Goal: Check status

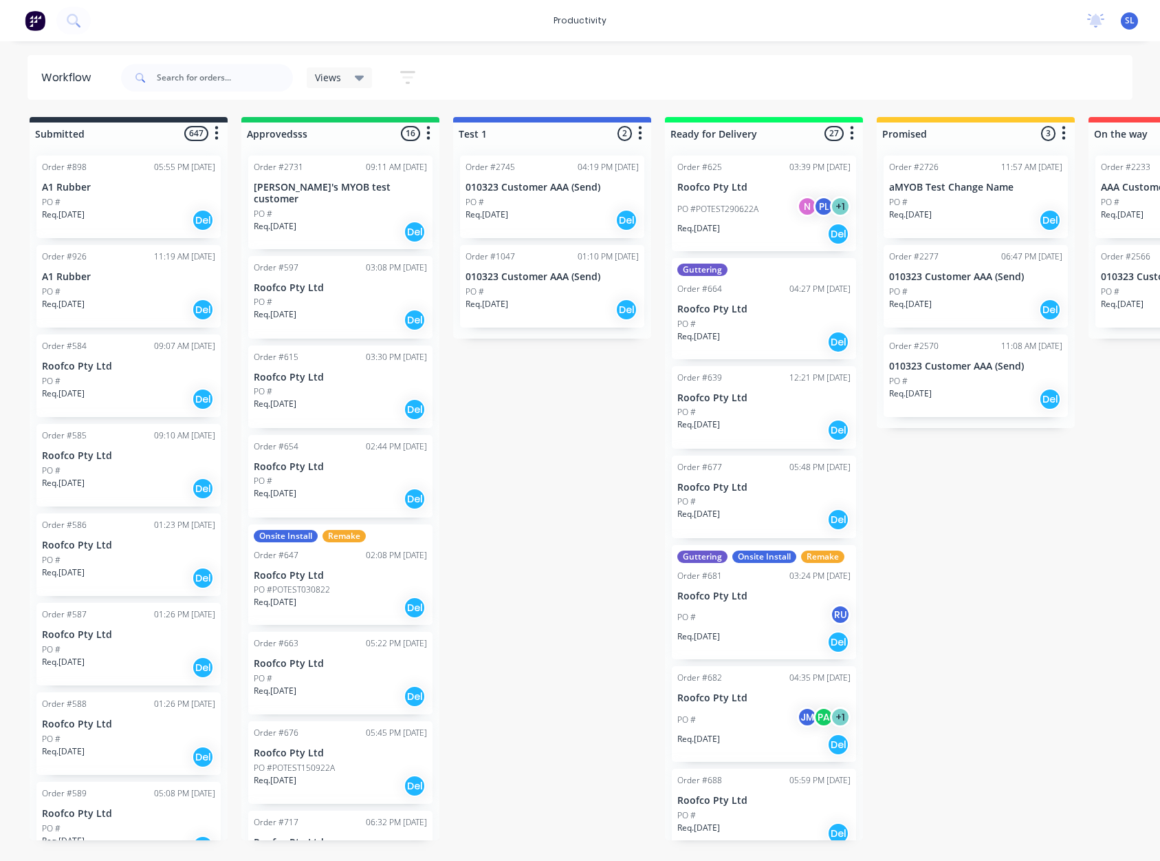
click at [353, 208] on div "PO #" at bounding box center [340, 214] width 173 height 12
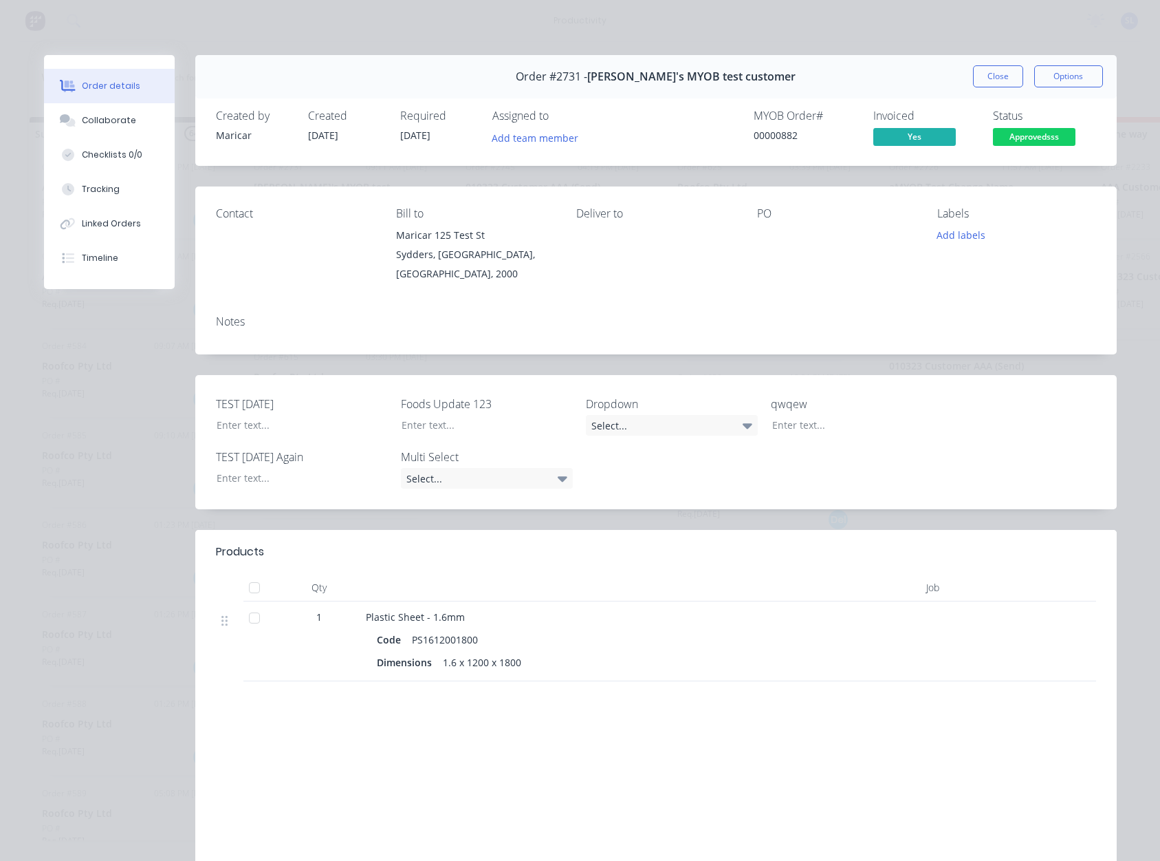
click at [961, 618] on div at bounding box center [964, 641] width 38 height 80
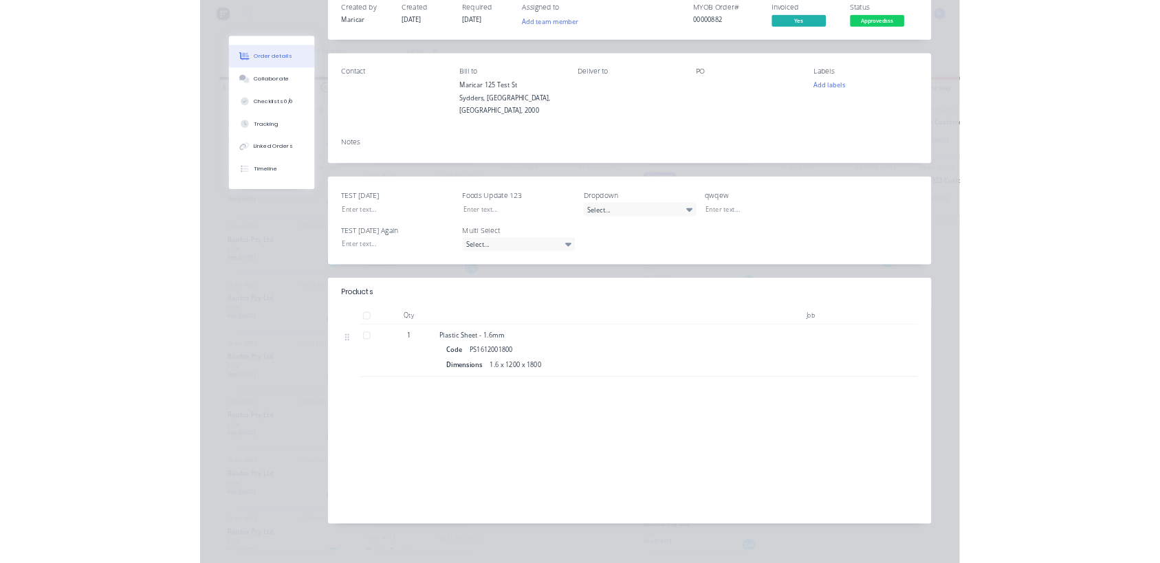
scroll to position [109, 0]
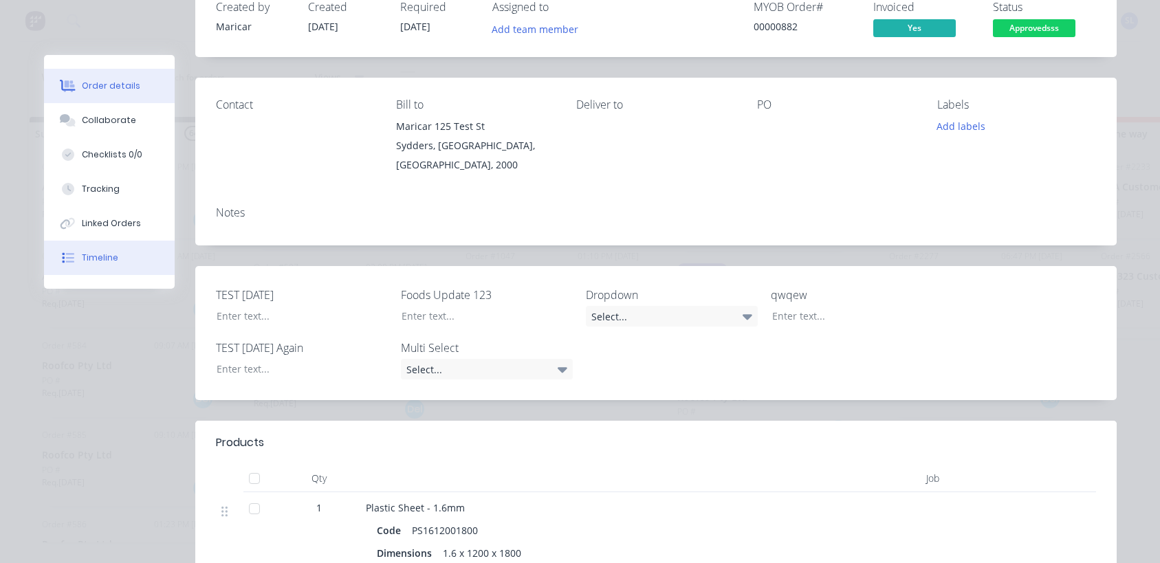
click at [83, 271] on button "Timeline" at bounding box center [109, 258] width 131 height 34
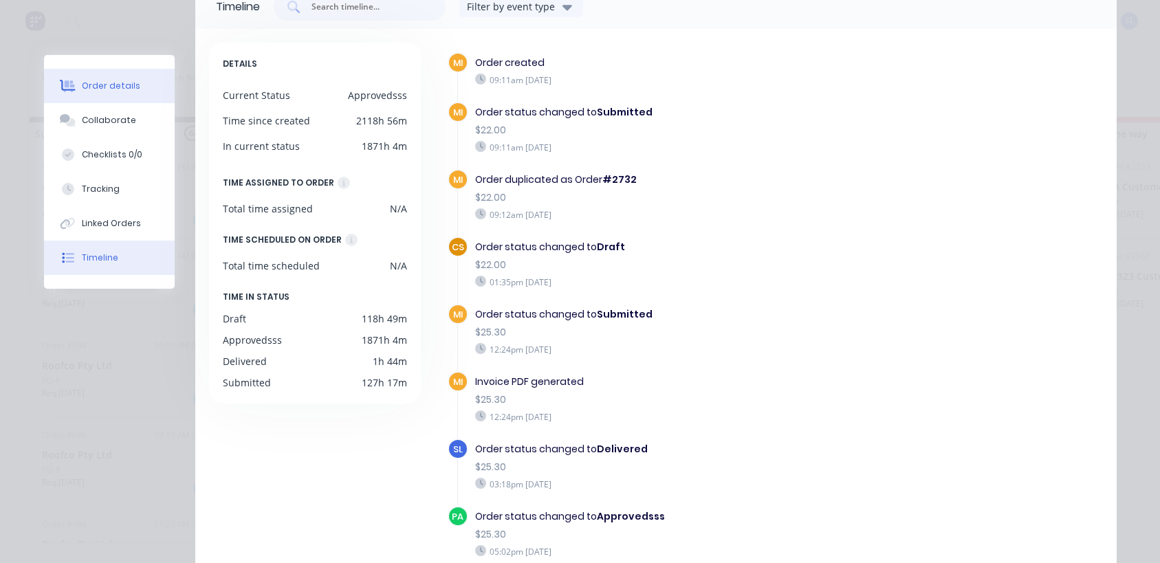
click at [123, 98] on button "Order details" at bounding box center [109, 86] width 131 height 34
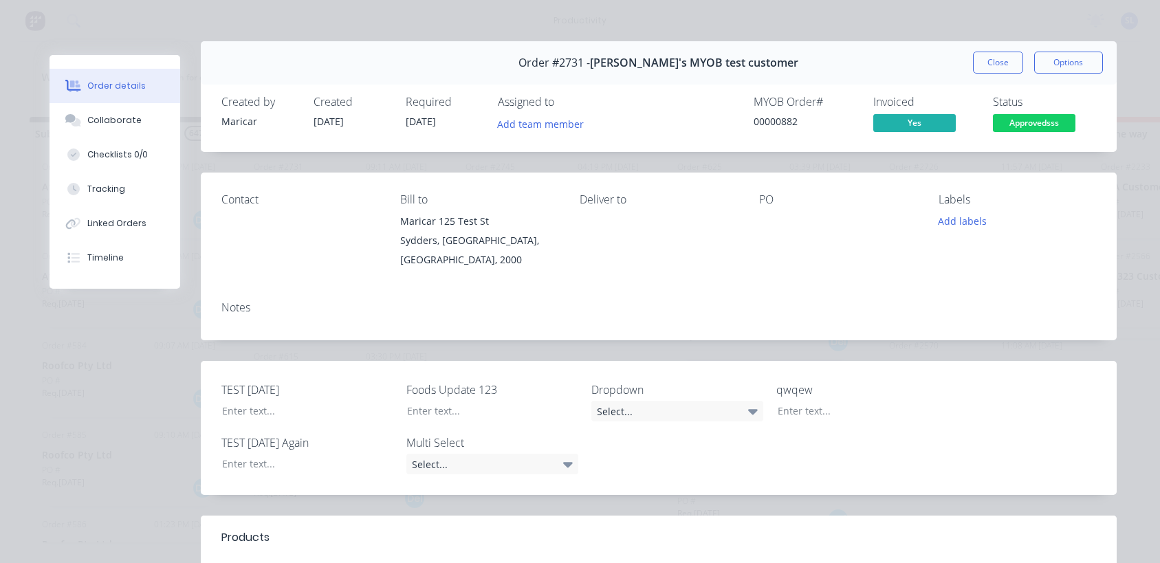
scroll to position [0, 0]
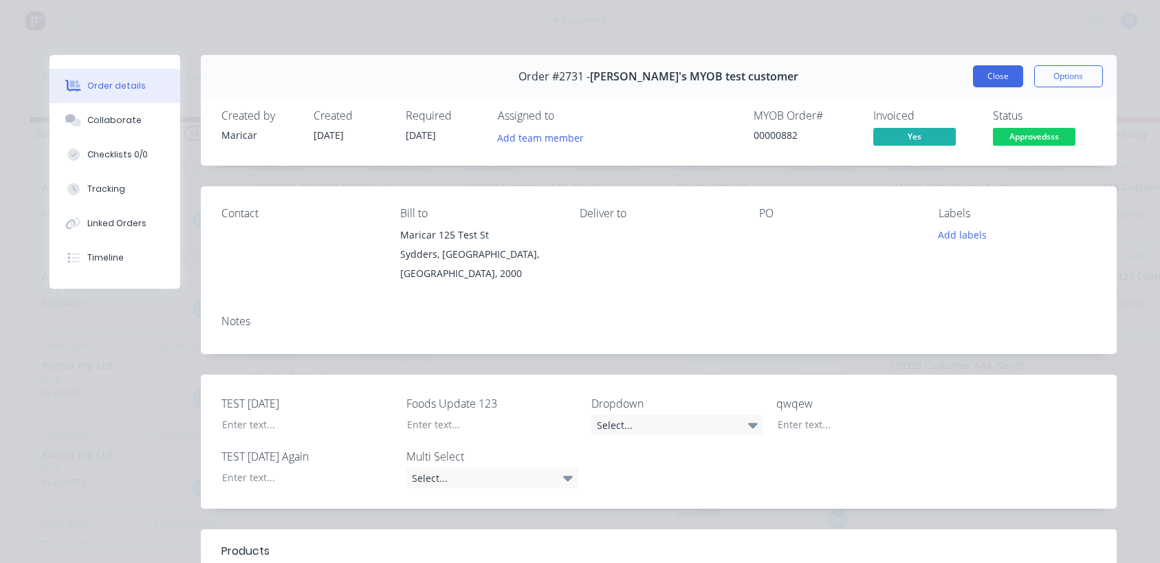
click at [984, 68] on button "Close" at bounding box center [998, 76] width 50 height 22
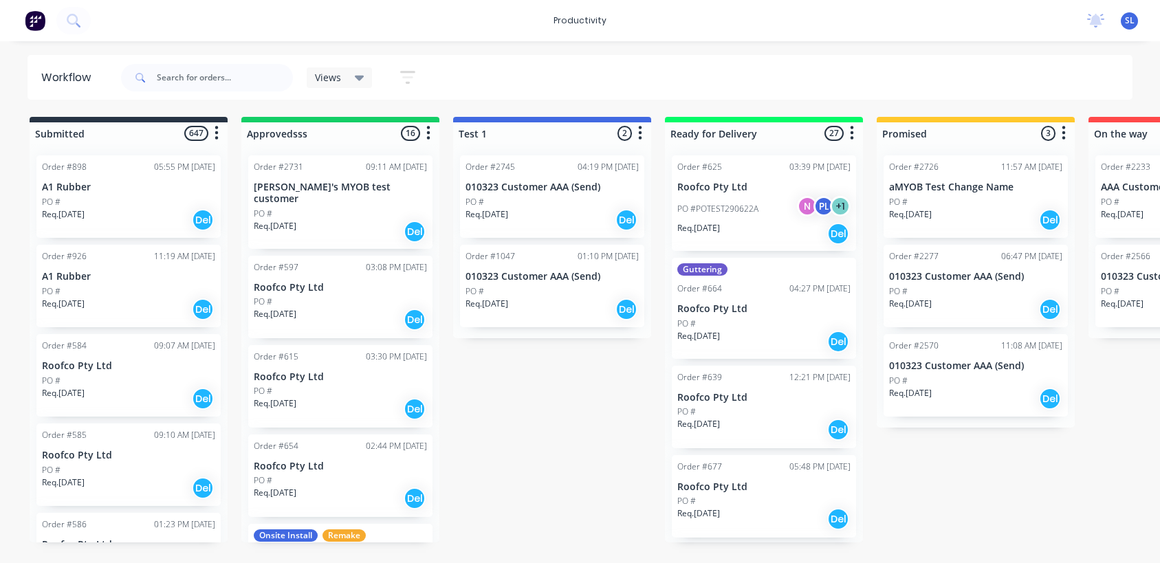
click at [140, 208] on div "Req. [DATE] Del" at bounding box center [128, 219] width 173 height 23
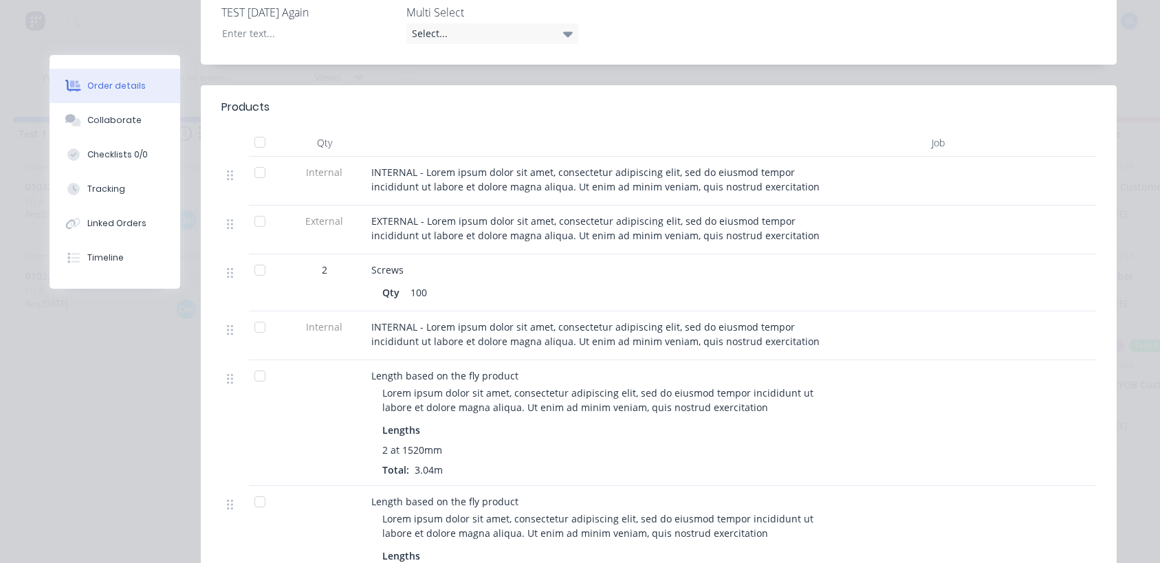
scroll to position [423, 0]
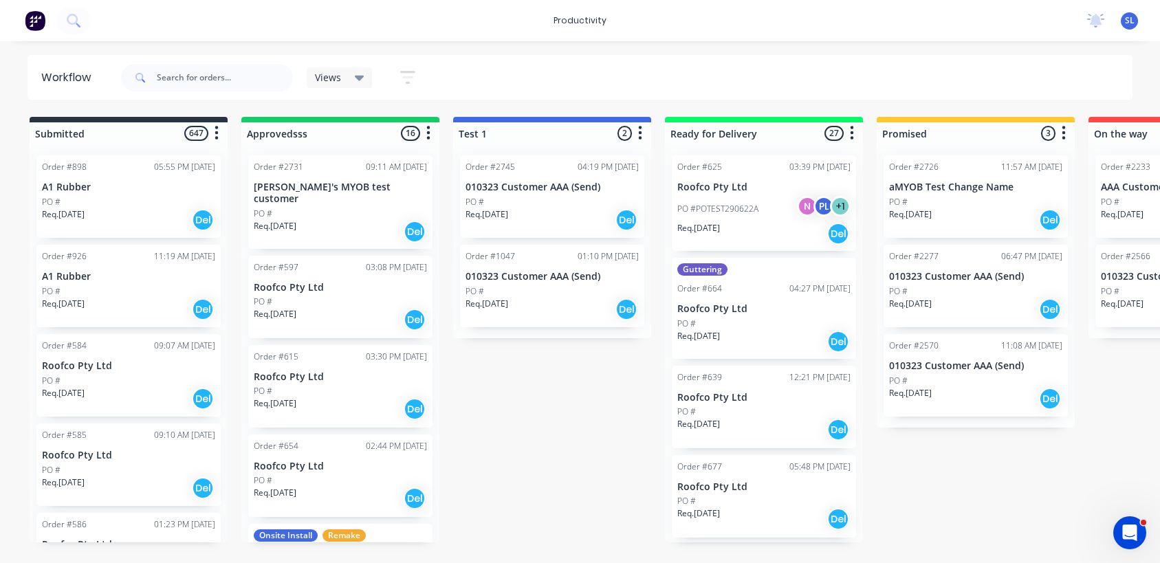
click at [740, 222] on div "Req. 30/06/22 Del" at bounding box center [764, 233] width 173 height 23
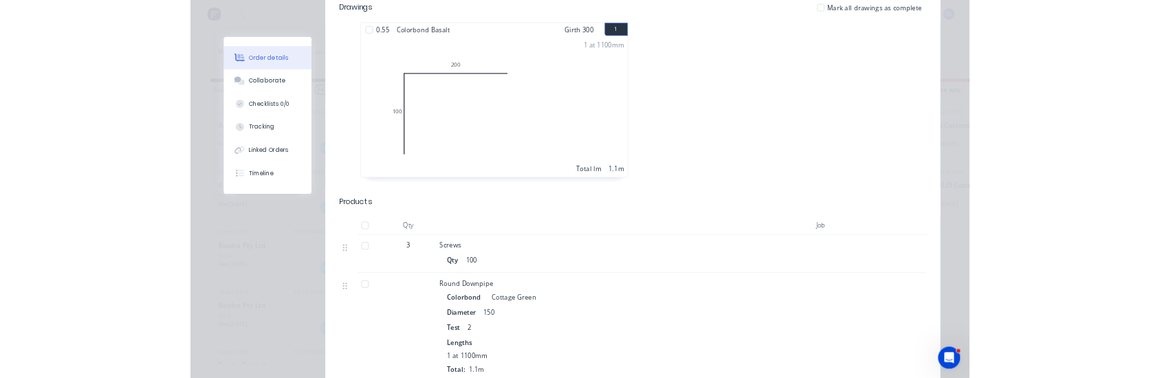
scroll to position [612, 0]
